Goal: Navigation & Orientation: Find specific page/section

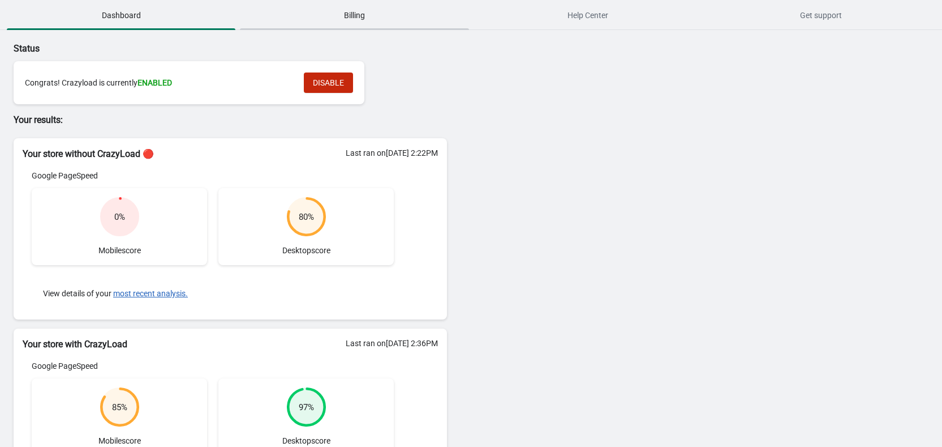
click at [359, 19] on span "Billing" at bounding box center [354, 15] width 229 height 20
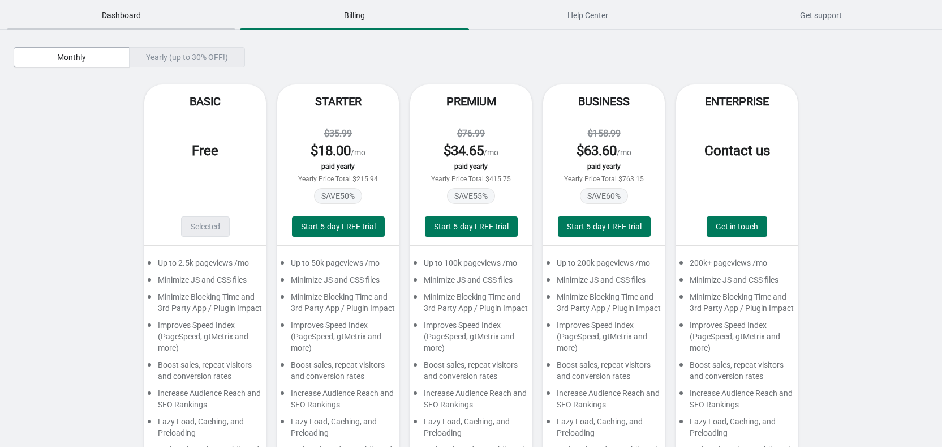
click at [96, 17] on span "Dashboard" at bounding box center [121, 15] width 229 height 20
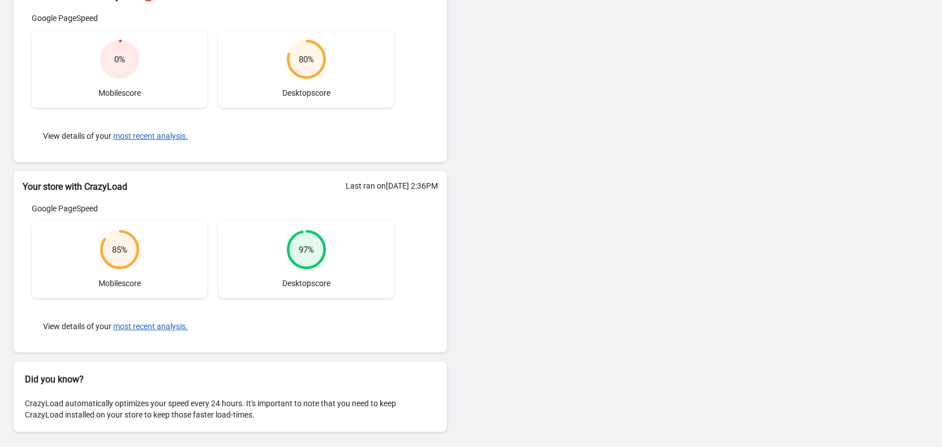
scroll to position [158, 0]
click at [117, 250] on div "85 %" at bounding box center [119, 248] width 15 height 11
click at [156, 327] on button "most recent analysis." at bounding box center [150, 325] width 75 height 9
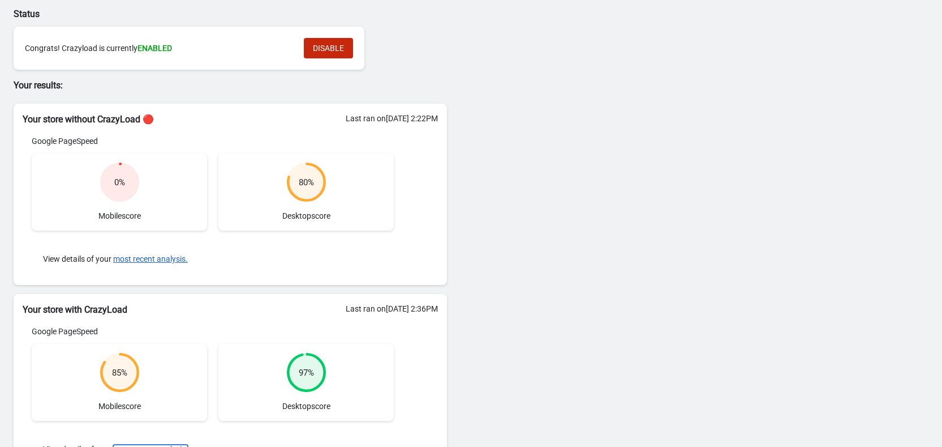
scroll to position [89, 0]
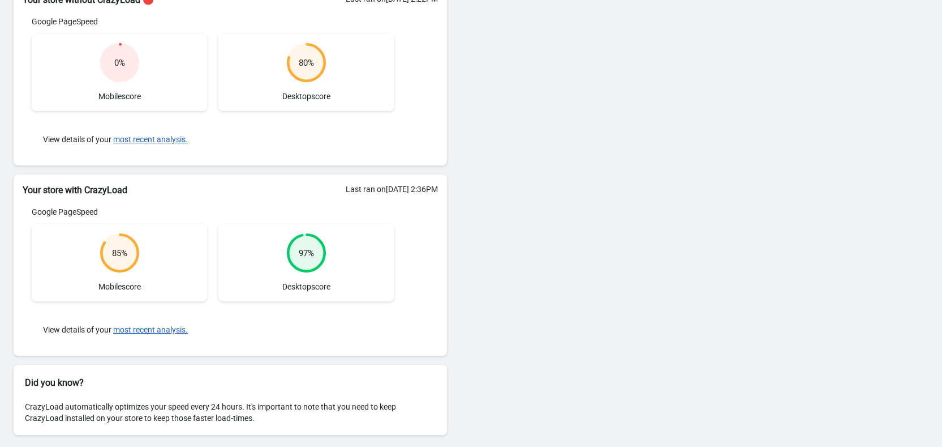
scroll to position [158, 0]
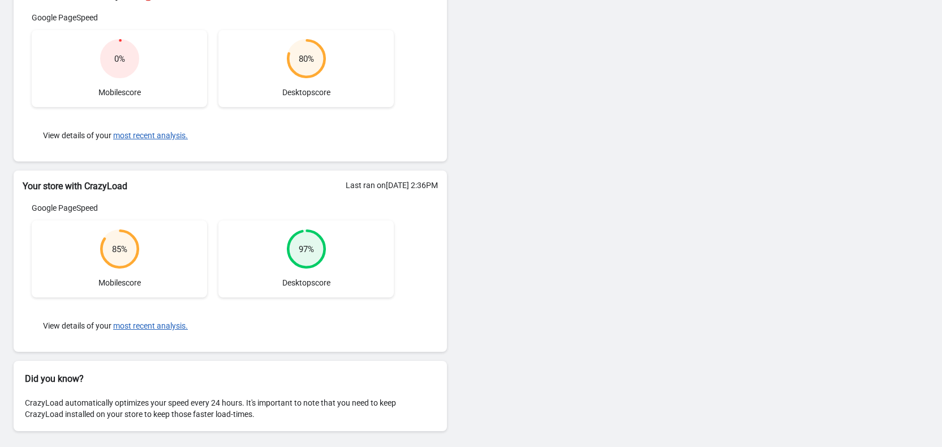
click at [117, 248] on div "85 %" at bounding box center [119, 248] width 15 height 11
click at [317, 246] on circle at bounding box center [306, 248] width 36 height 36
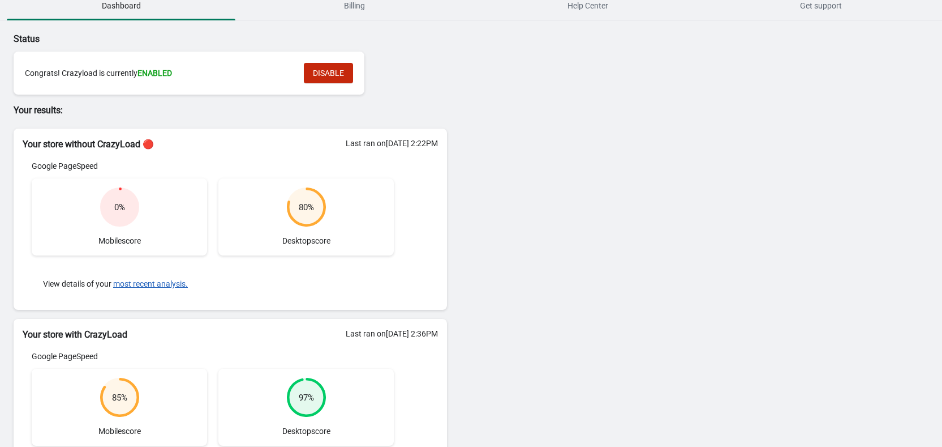
scroll to position [0, 0]
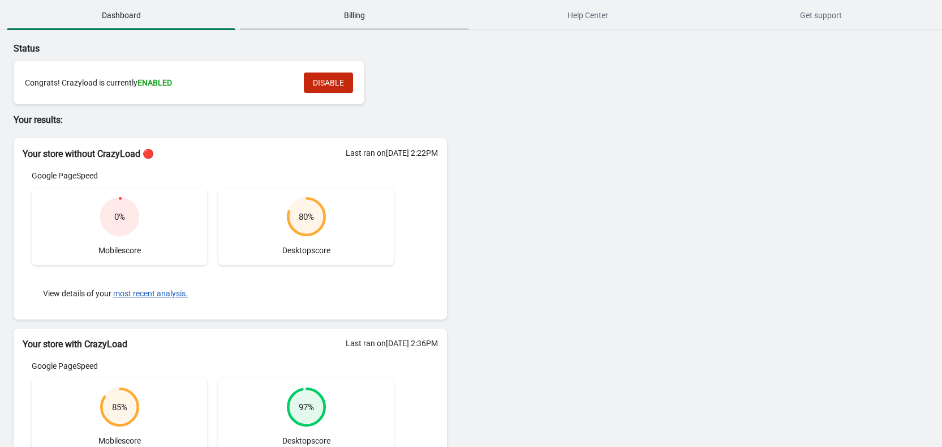
click at [345, 8] on span "Billing" at bounding box center [354, 15] width 229 height 20
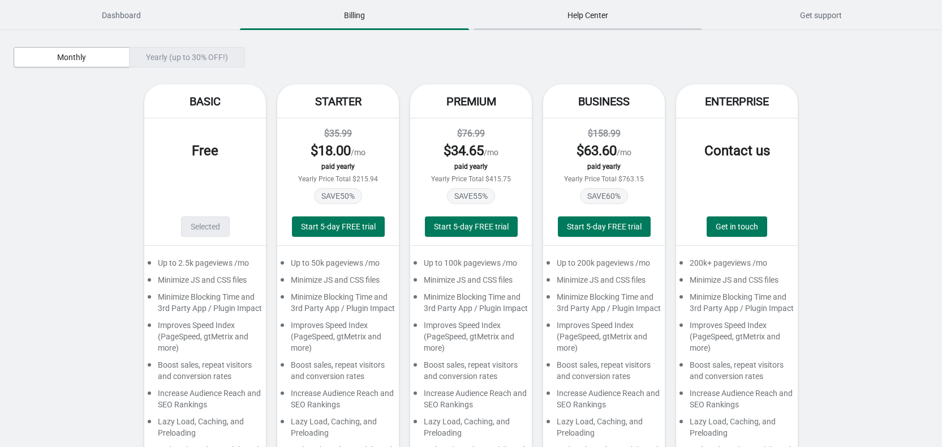
click at [594, 12] on span "Help Center" at bounding box center [588, 15] width 229 height 20
click at [851, 17] on span "Get support" at bounding box center [821, 15] width 229 height 20
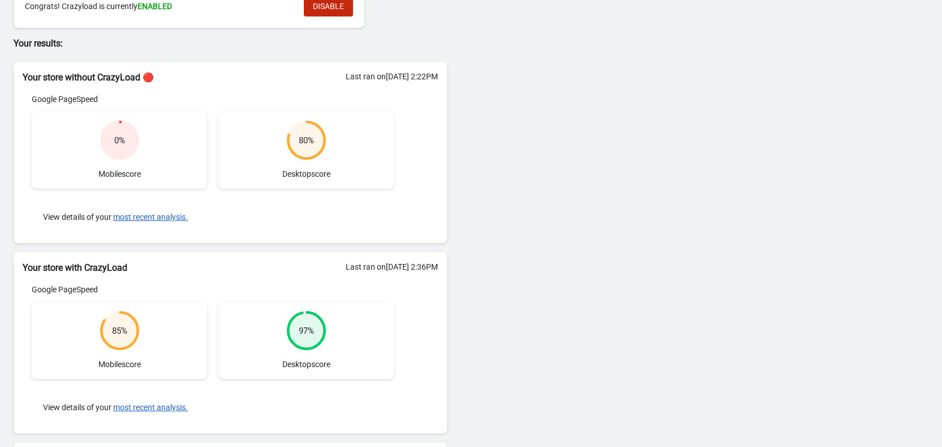
click at [113, 168] on div "0 % Mobile score" at bounding box center [119, 150] width 175 height 77
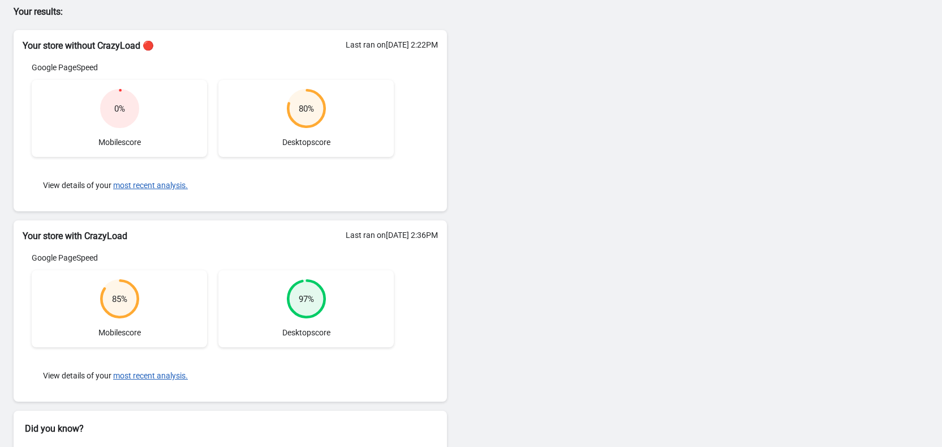
scroll to position [158, 0]
